Goal: Task Accomplishment & Management: Manage account settings

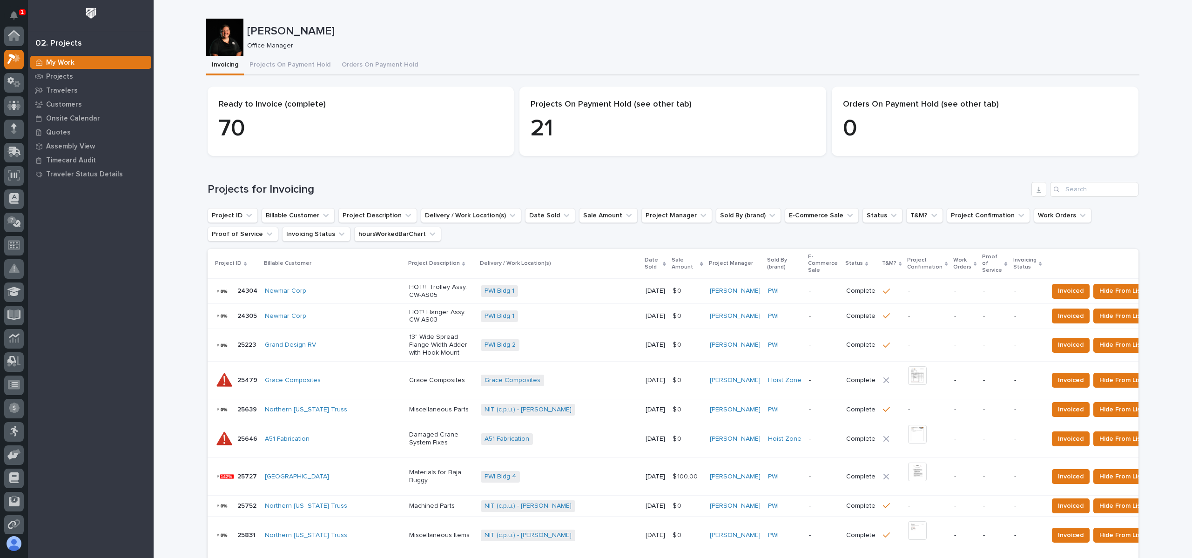
scroll to position [23, 0]
click at [269, 60] on button "Projects On Payment Hold" at bounding box center [290, 66] width 92 height 20
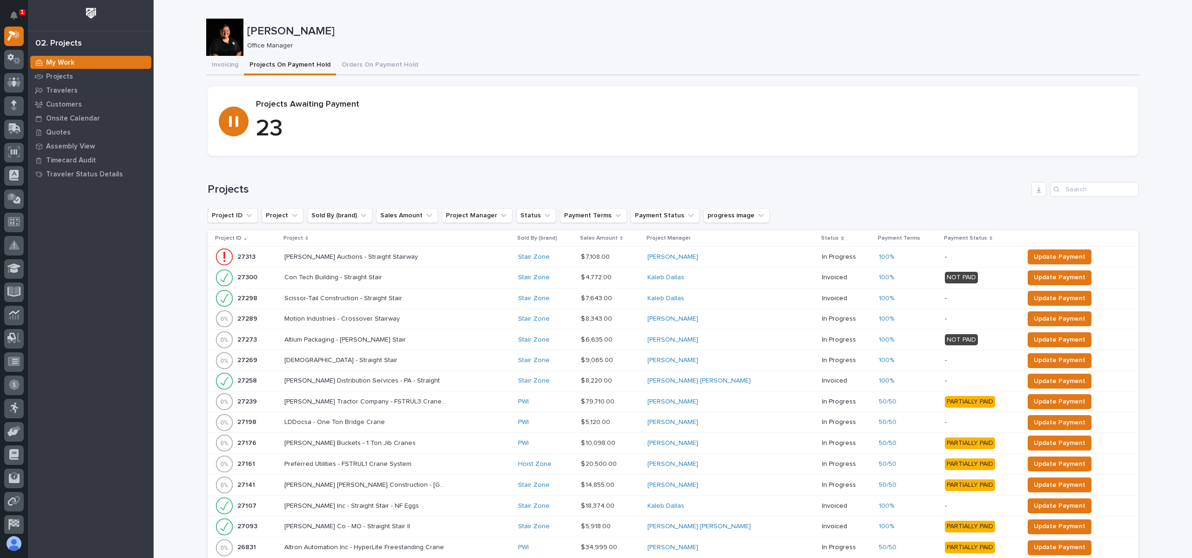
click at [303, 233] on p "Project" at bounding box center [293, 238] width 20 height 10
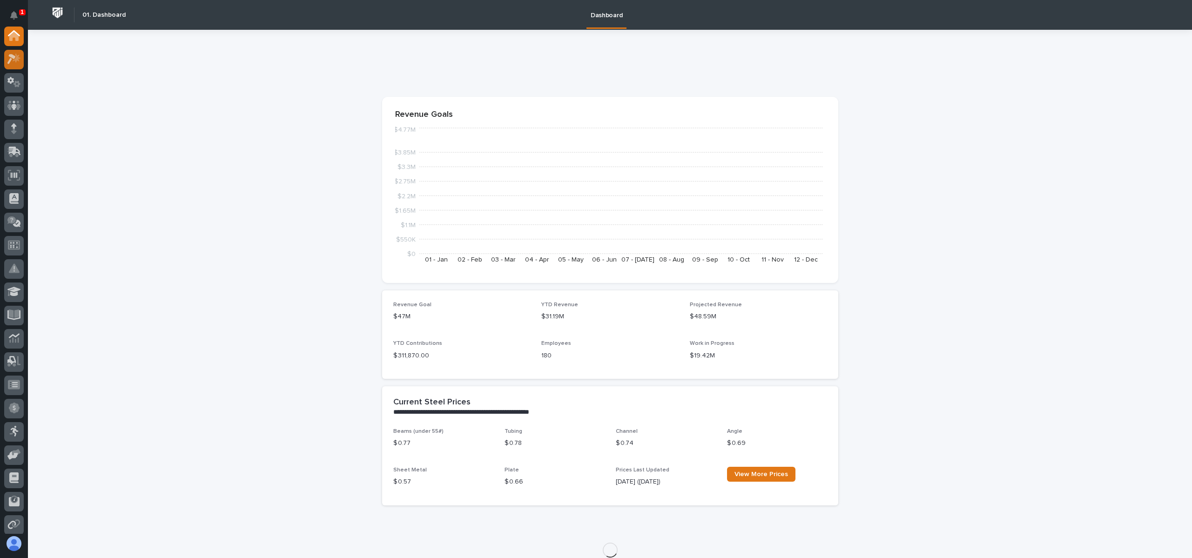
click at [16, 54] on icon at bounding box center [17, 58] width 8 height 9
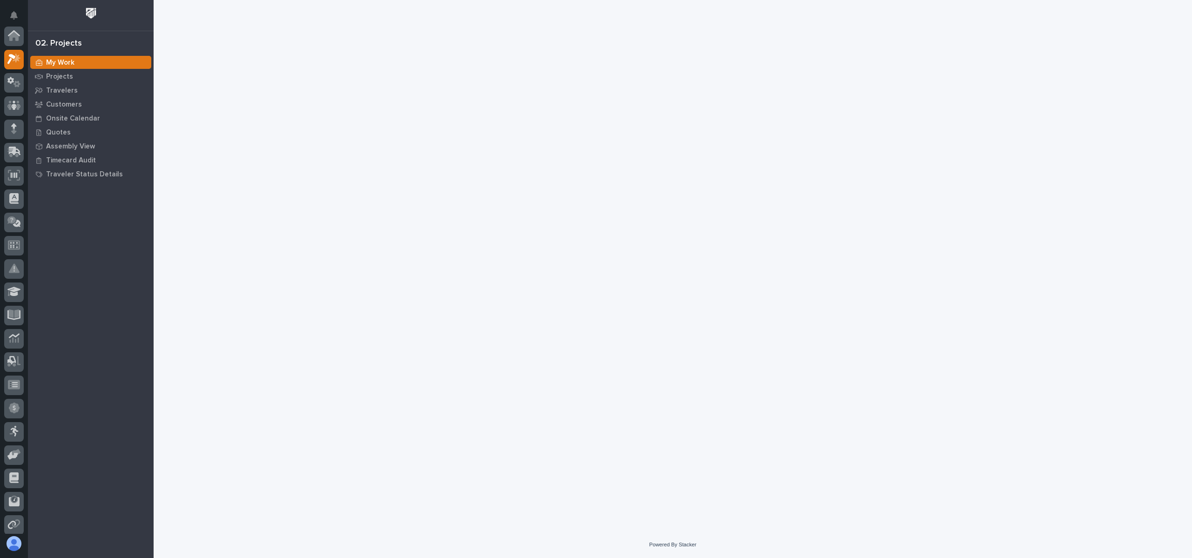
scroll to position [23, 0]
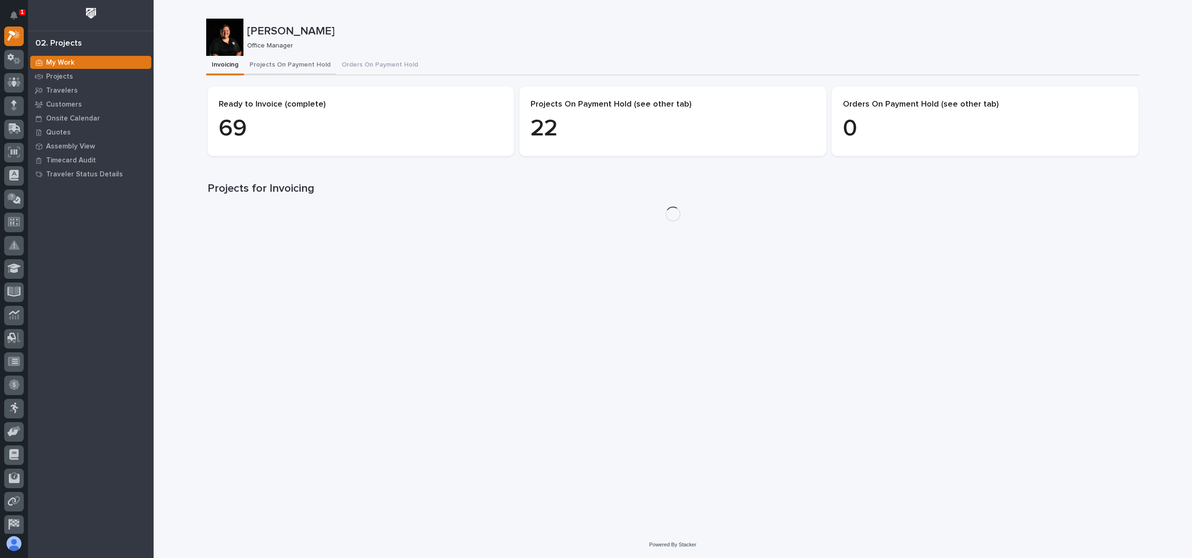
click at [289, 69] on button "Projects On Payment Hold" at bounding box center [290, 66] width 92 height 20
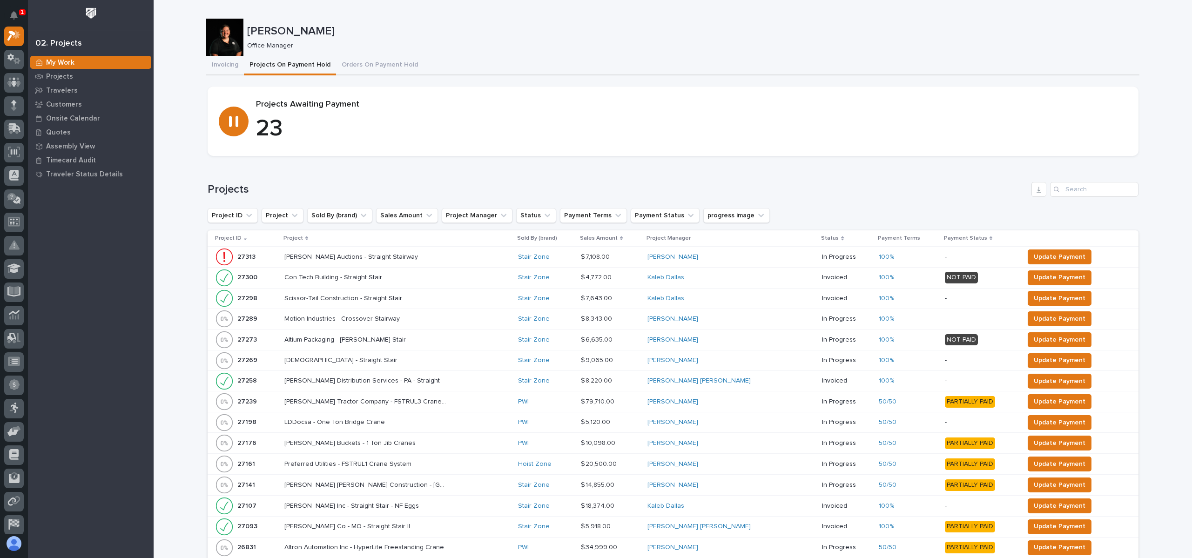
click at [311, 235] on div "Project" at bounding box center [397, 238] width 228 height 10
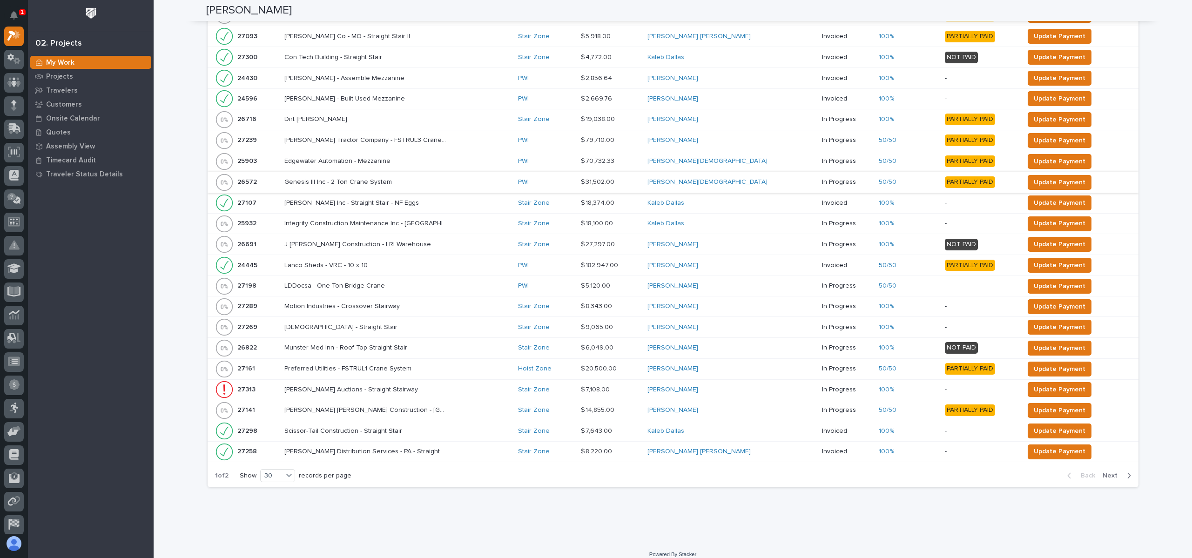
scroll to position [418, 0]
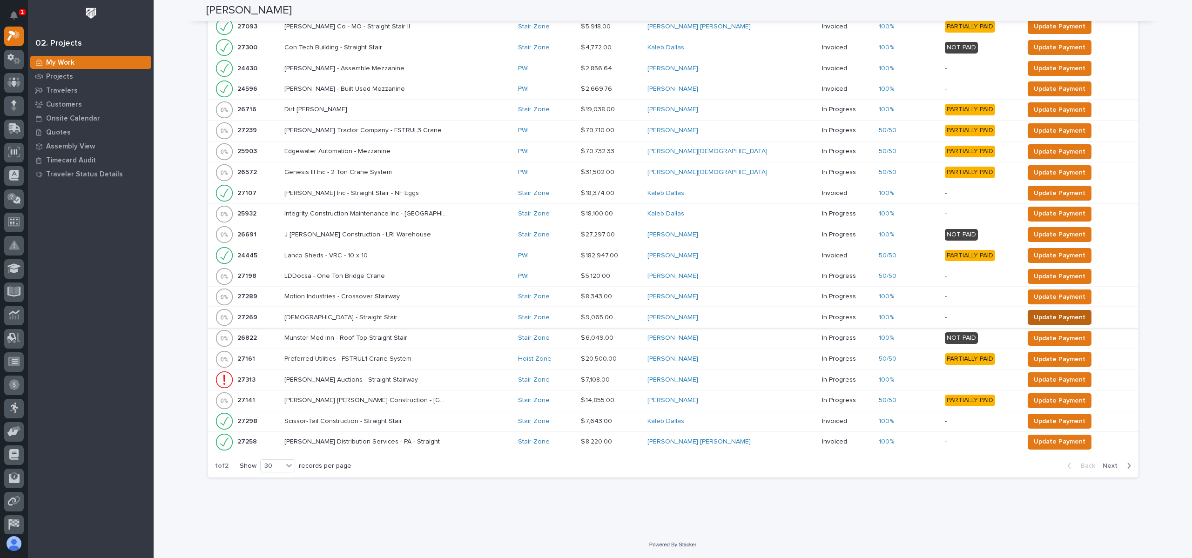
click at [1033, 315] on span "Update Payment" at bounding box center [1059, 317] width 52 height 11
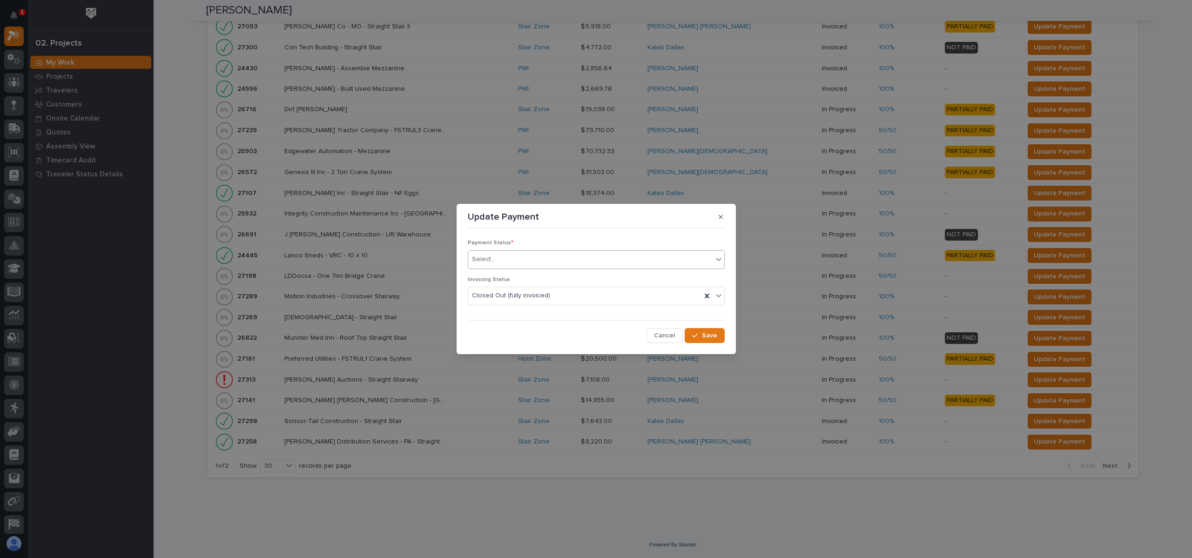
click at [517, 260] on div "Select..." at bounding box center [590, 259] width 244 height 15
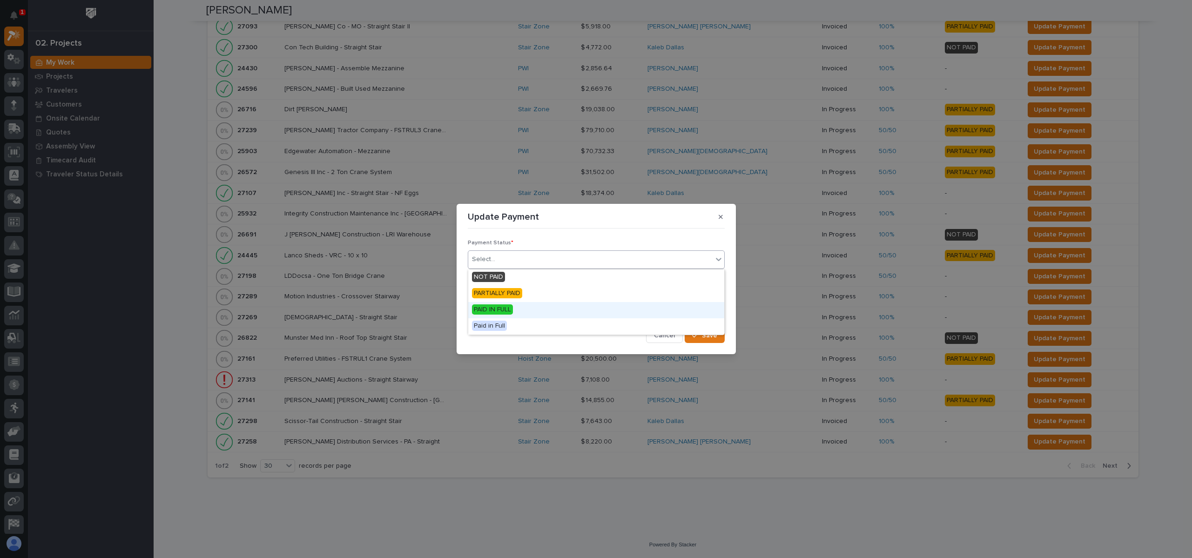
click at [506, 308] on span "PAID IN FULL" at bounding box center [492, 309] width 41 height 10
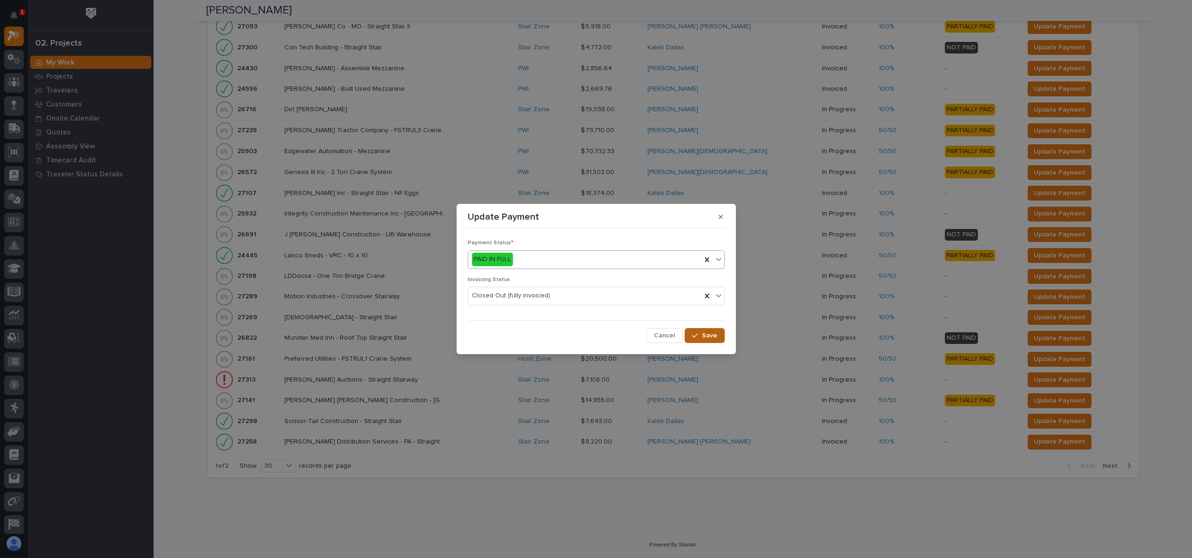
click at [707, 336] on span "Save" at bounding box center [709, 335] width 15 height 8
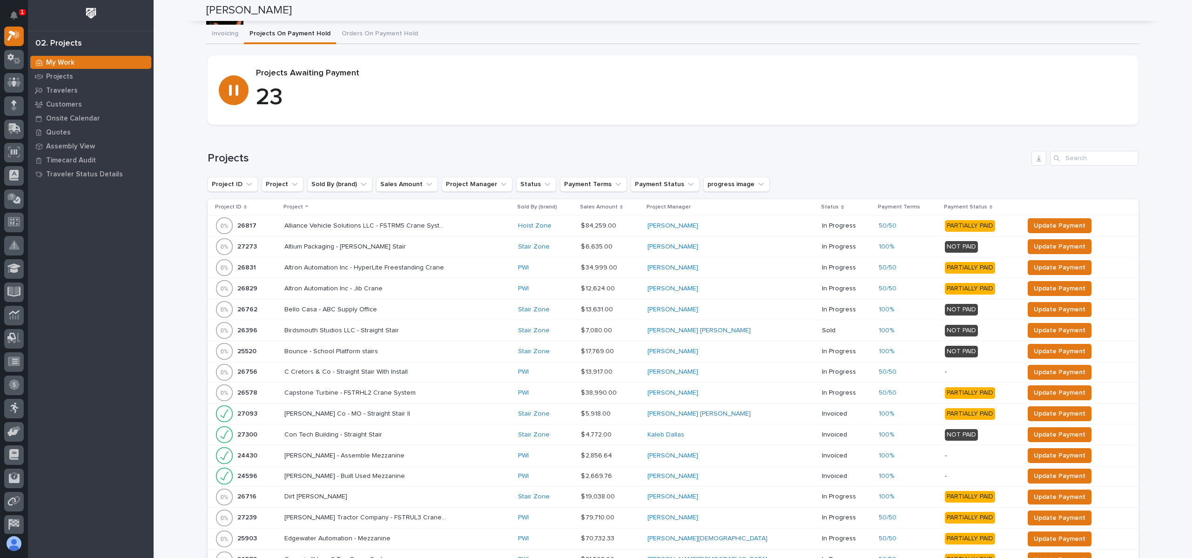
scroll to position [0, 0]
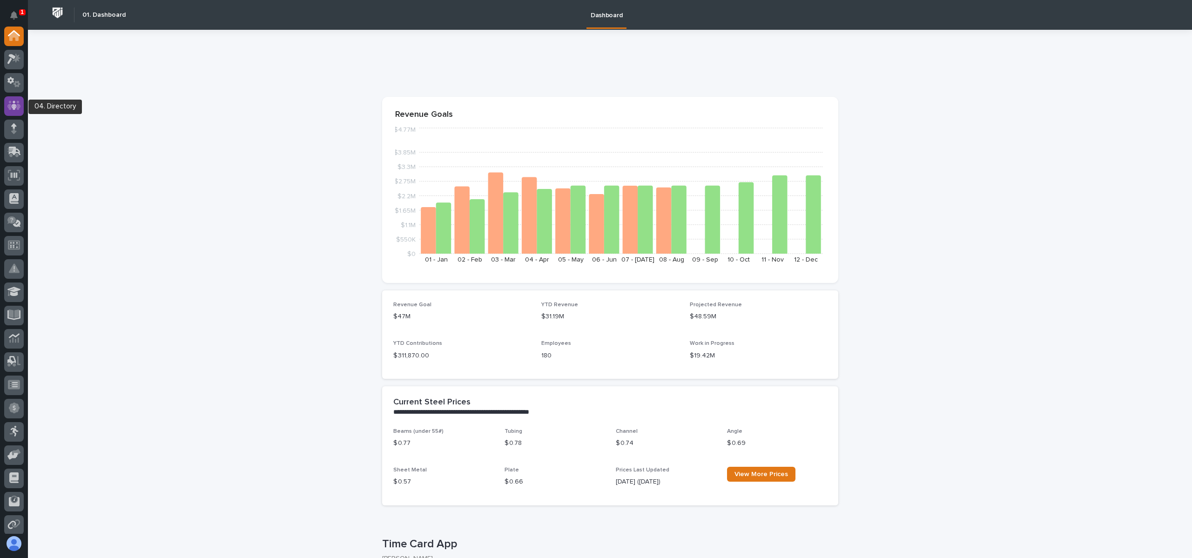
click at [13, 101] on icon at bounding box center [14, 105] width 6 height 9
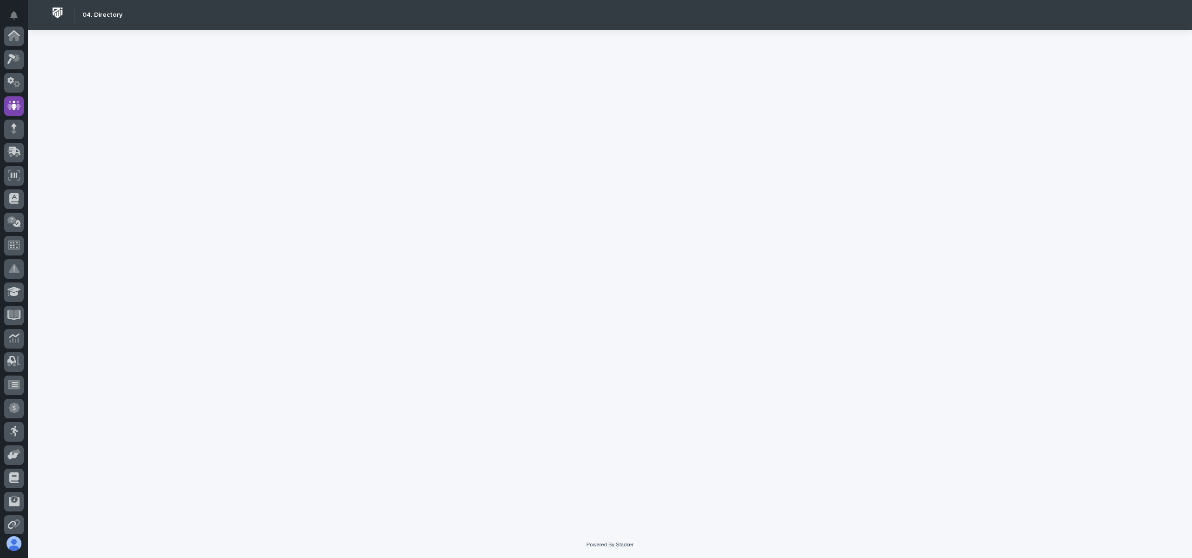
scroll to position [70, 0]
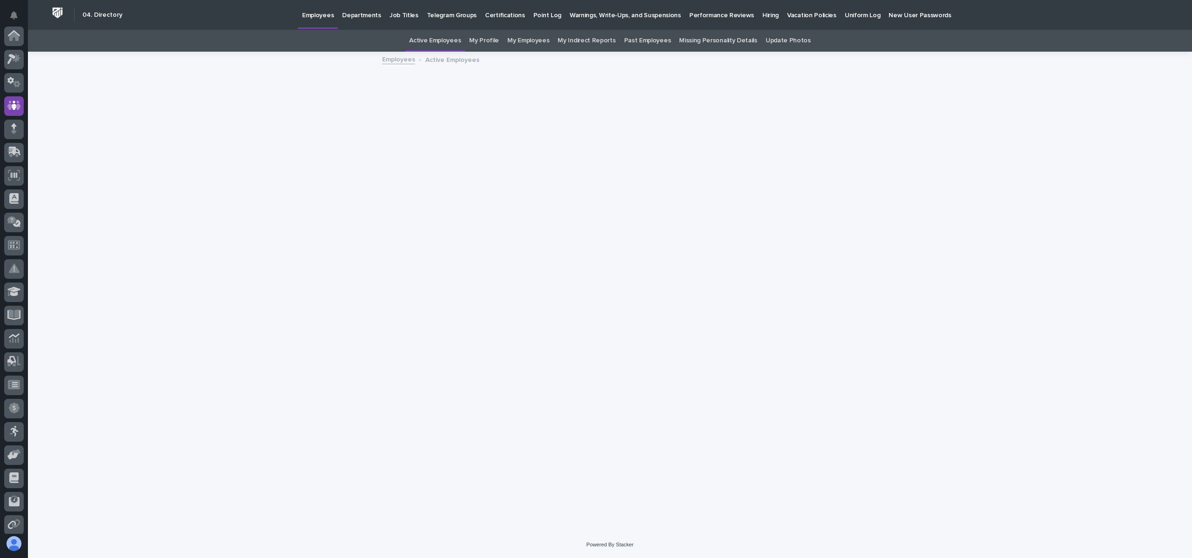
scroll to position [70, 0]
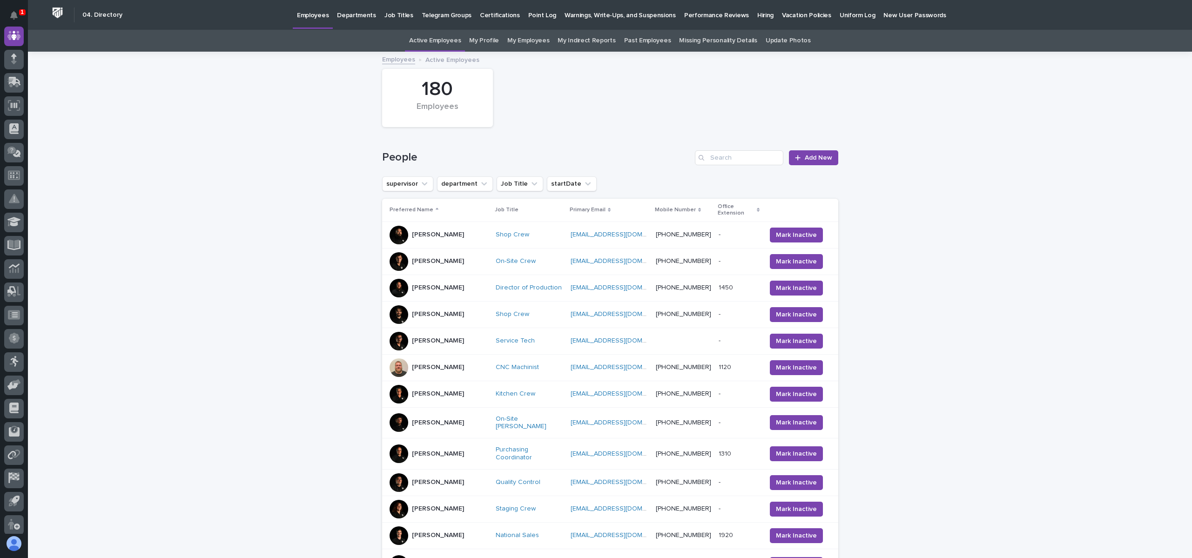
drag, startPoint x: 737, startPoint y: 143, endPoint x: 738, endPoint y: 149, distance: 6.2
click at [737, 146] on div "People Add New" at bounding box center [610, 154] width 456 height 45
click at [739, 155] on input "Search" at bounding box center [739, 157] width 88 height 15
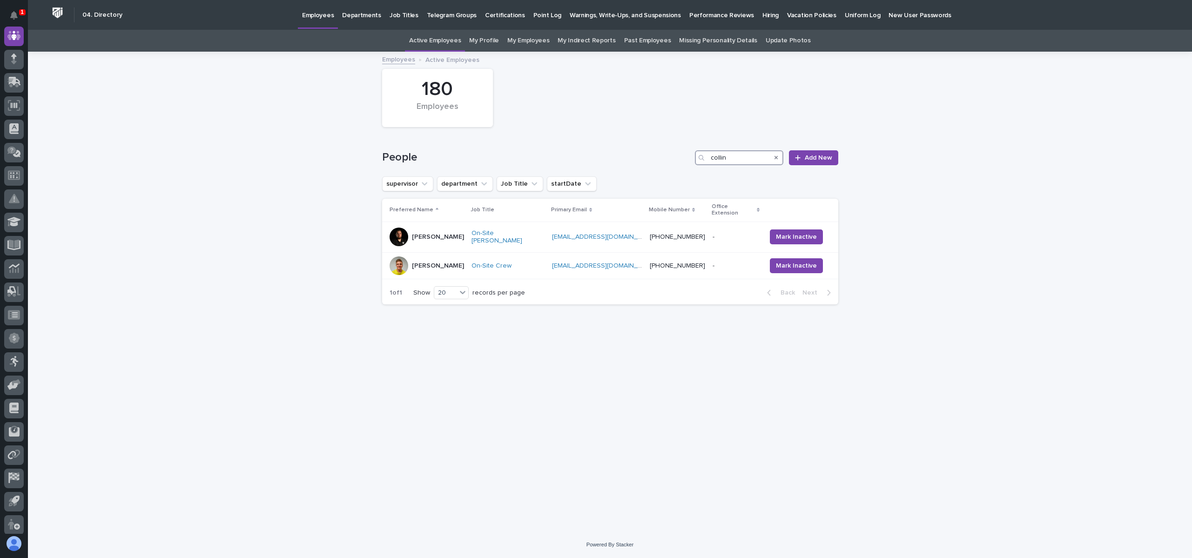
type input "collin"
click at [773, 158] on div "Search" at bounding box center [775, 157] width 15 height 15
